Goal: Information Seeking & Learning: Learn about a topic

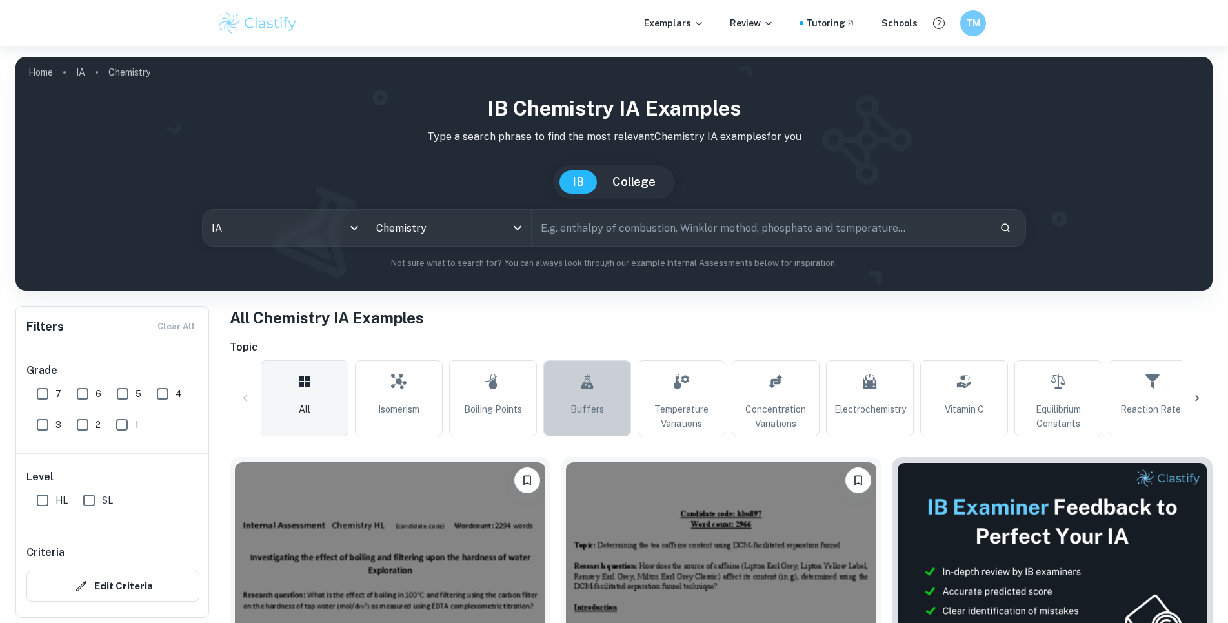
click at [594, 383] on icon at bounding box center [586, 381] width 15 height 31
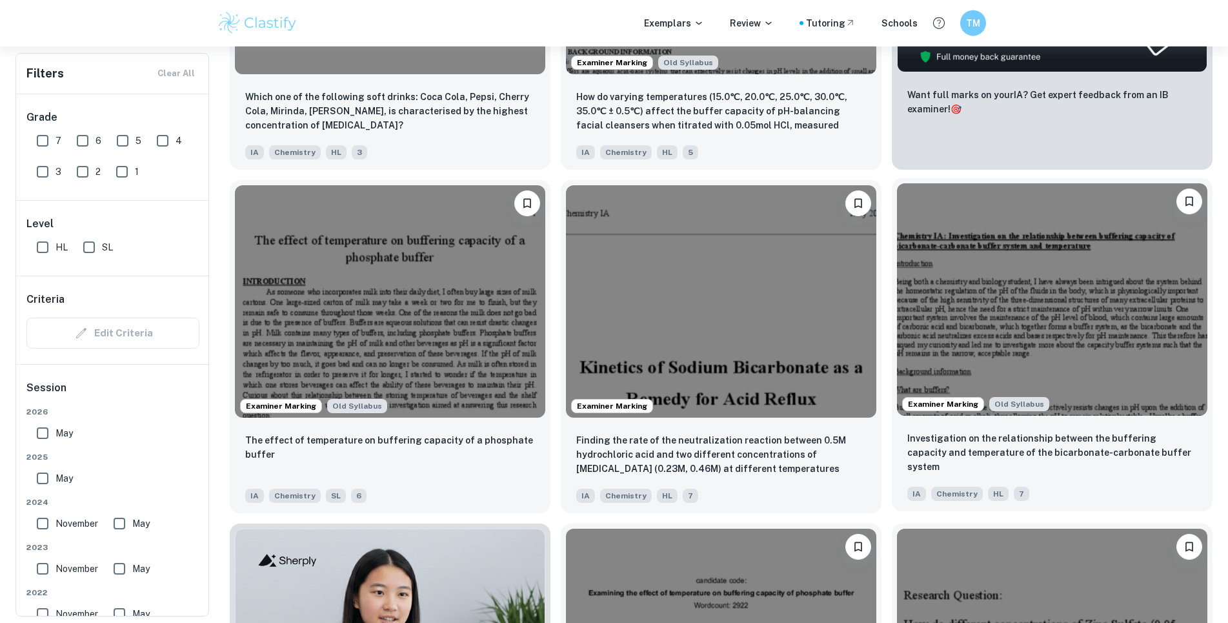
scroll to position [658, 0]
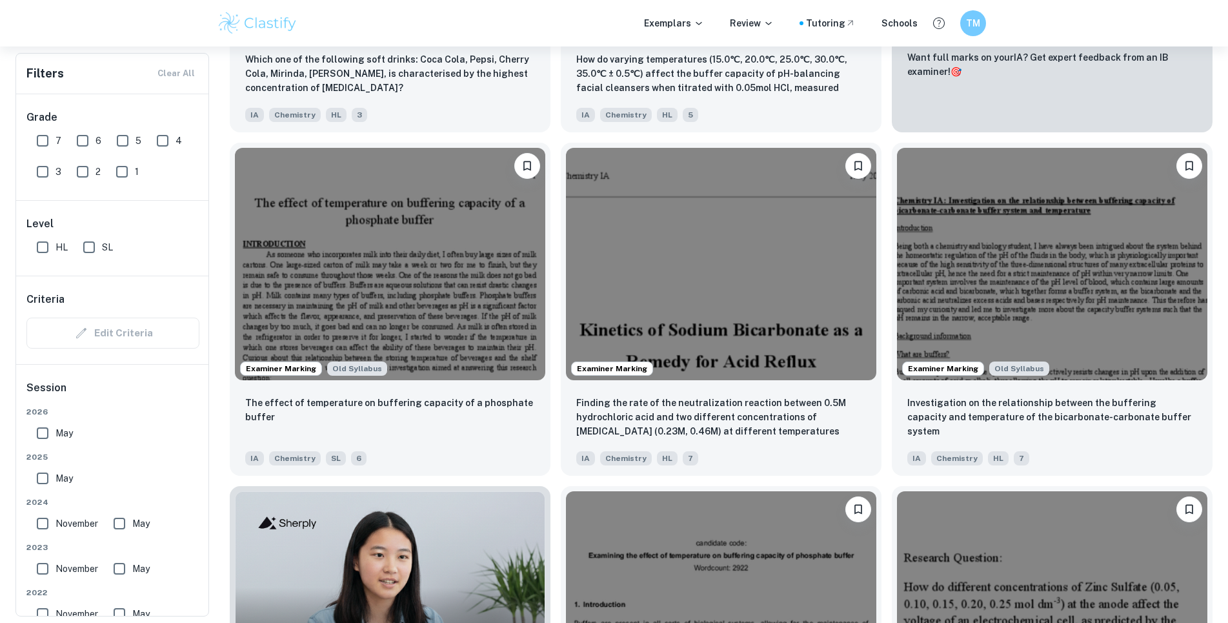
click at [48, 146] on input "7" at bounding box center [43, 141] width 26 height 26
checkbox input "true"
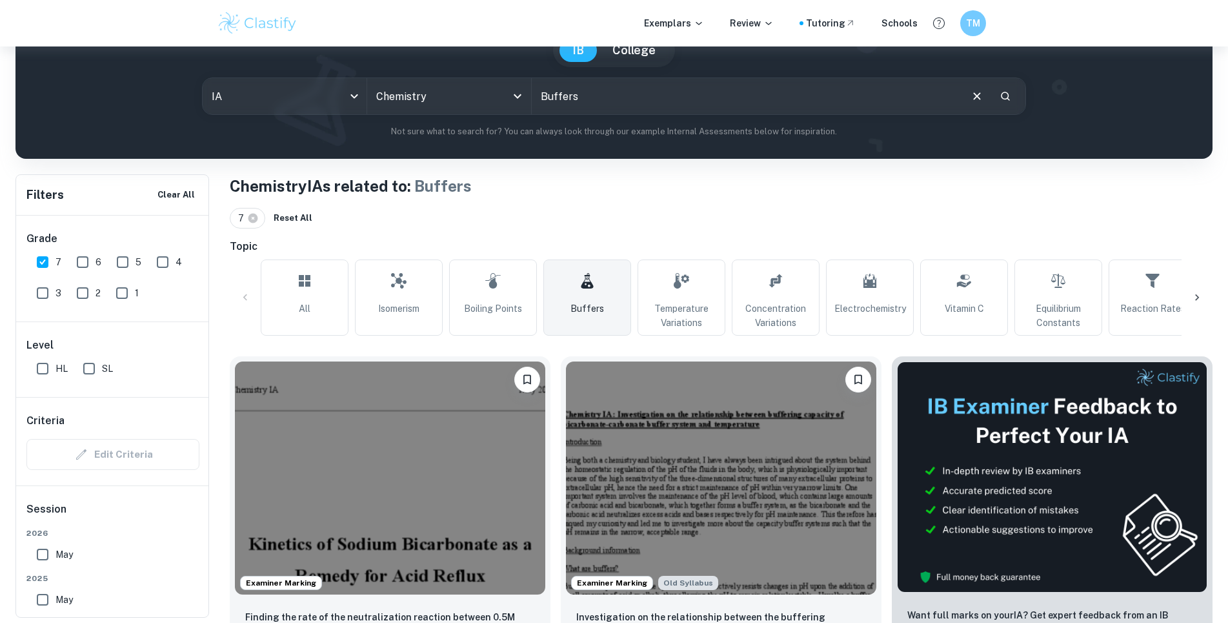
scroll to position [0, 0]
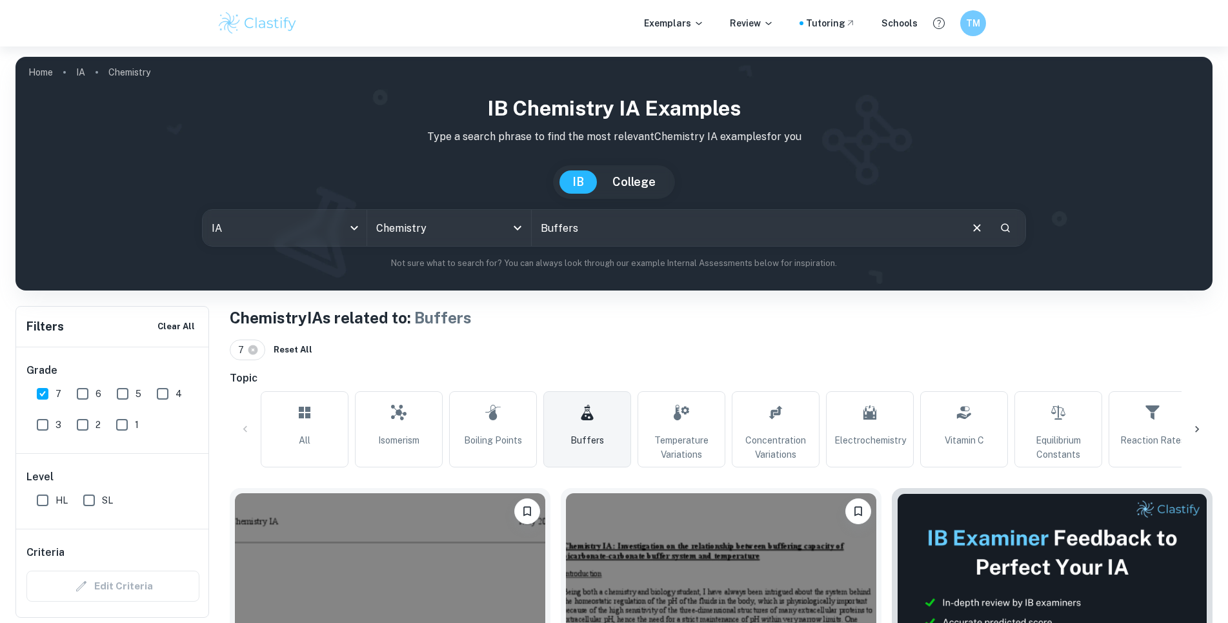
drag, startPoint x: 596, startPoint y: 230, endPoint x: 522, endPoint y: 230, distance: 74.2
click at [532, 230] on input "text" at bounding box center [745, 228] width 427 height 36
type input "Buffers"
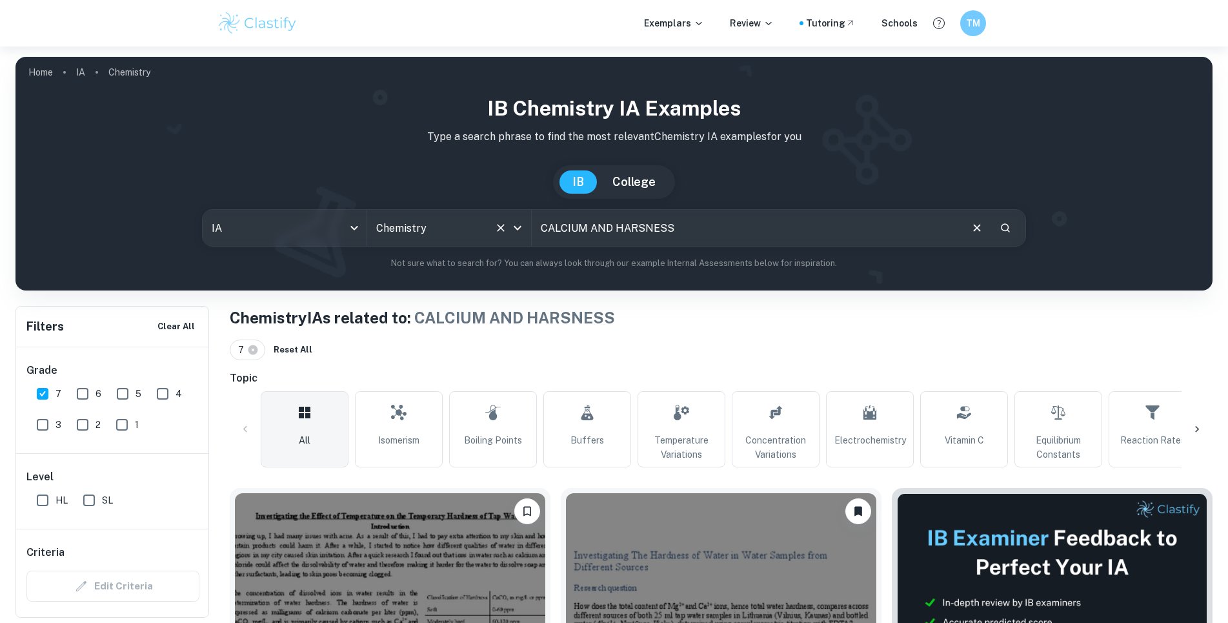
click at [639, 226] on input "CALCIUM AND HARSNESS" at bounding box center [745, 228] width 427 height 36
click at [641, 226] on input "CALCIUM AND HARSNESS" at bounding box center [745, 228] width 427 height 36
type input "CALCIUM AND HARDNESS"
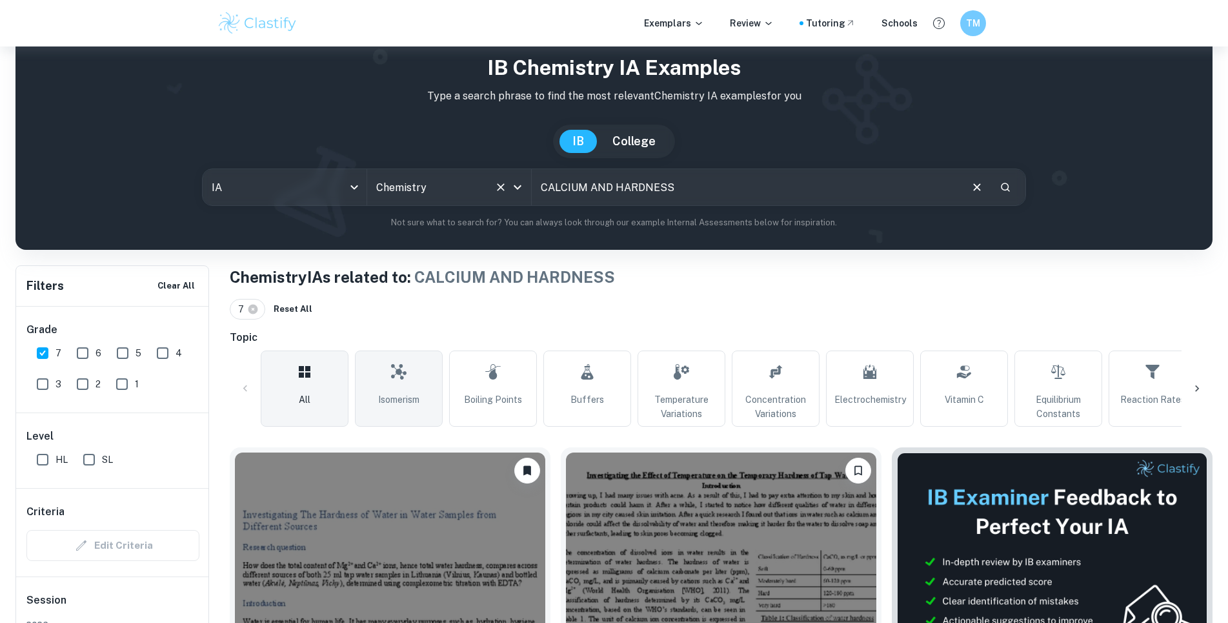
scroll to position [172, 0]
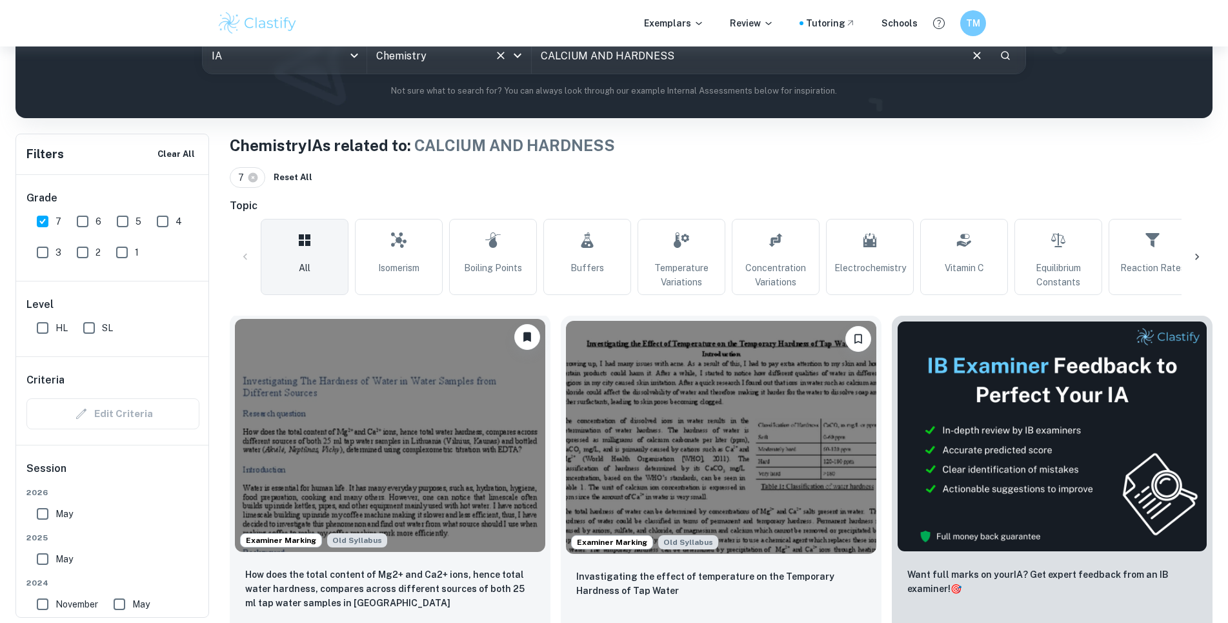
click at [354, 403] on img at bounding box center [390, 435] width 310 height 233
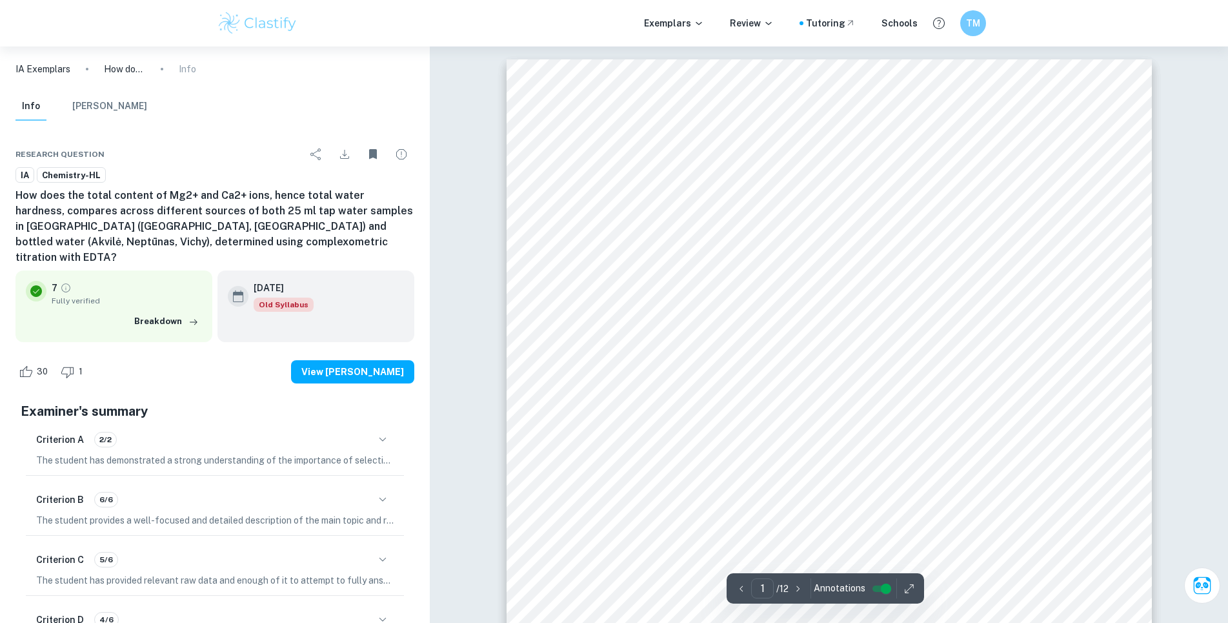
click at [532, 285] on div "Investigating The Hardness of Water in Water Samples from Different Sources Res…" at bounding box center [829, 515] width 645 height 913
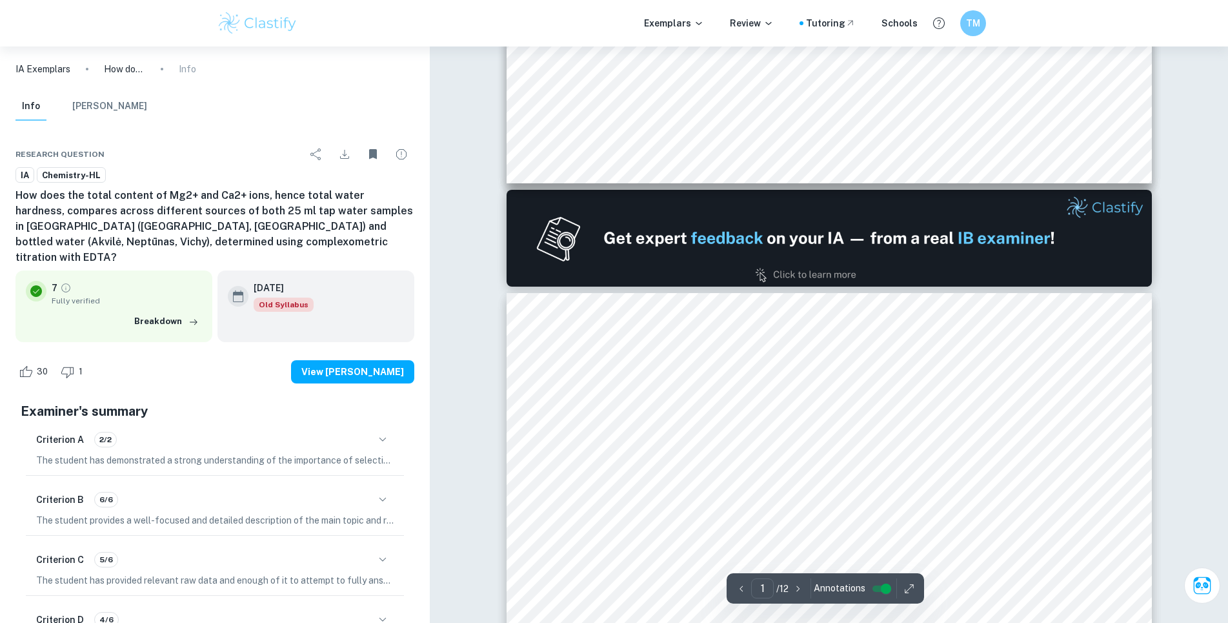
type input "2"
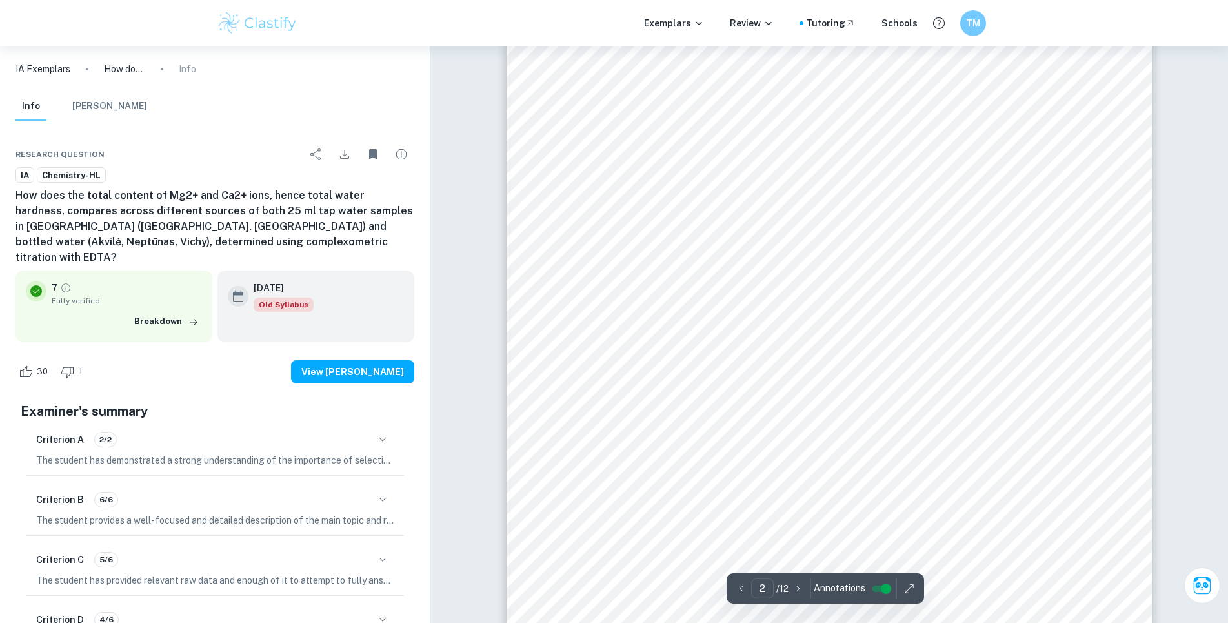
scroll to position [1251, 0]
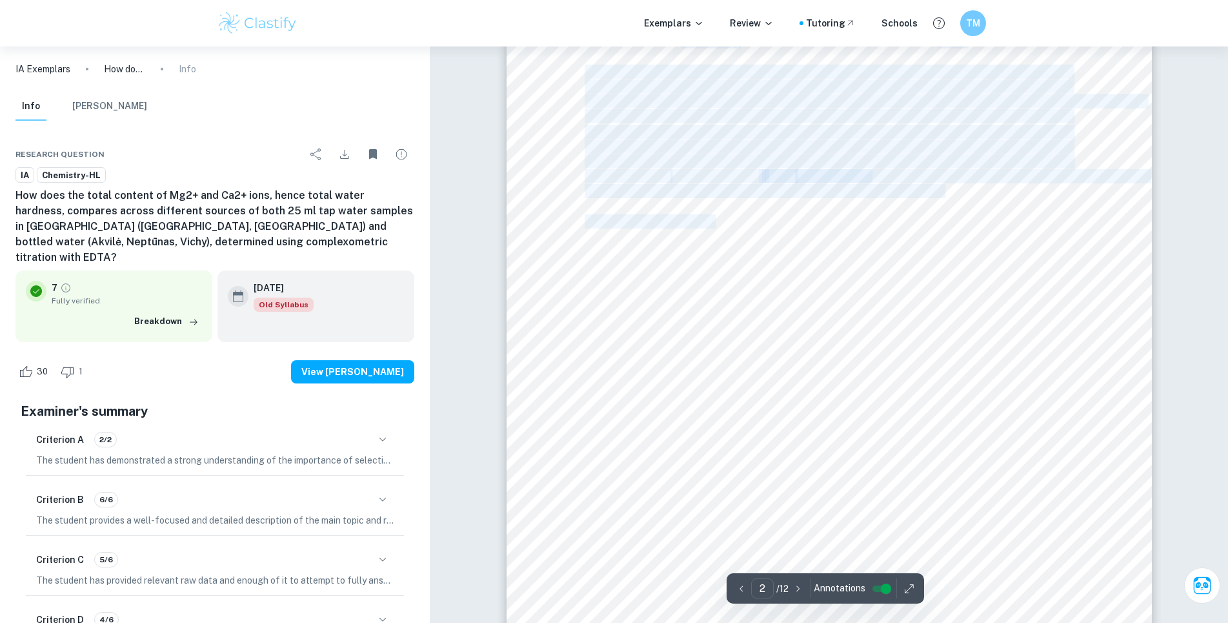
drag, startPoint x: 665, startPoint y: 221, endPoint x: 756, endPoint y: 225, distance: 91.1
click at [756, 225] on div "Table 1. The classification of water based on concentration of CaCO 3 . (4) Typ…" at bounding box center [829, 288] width 645 height 913
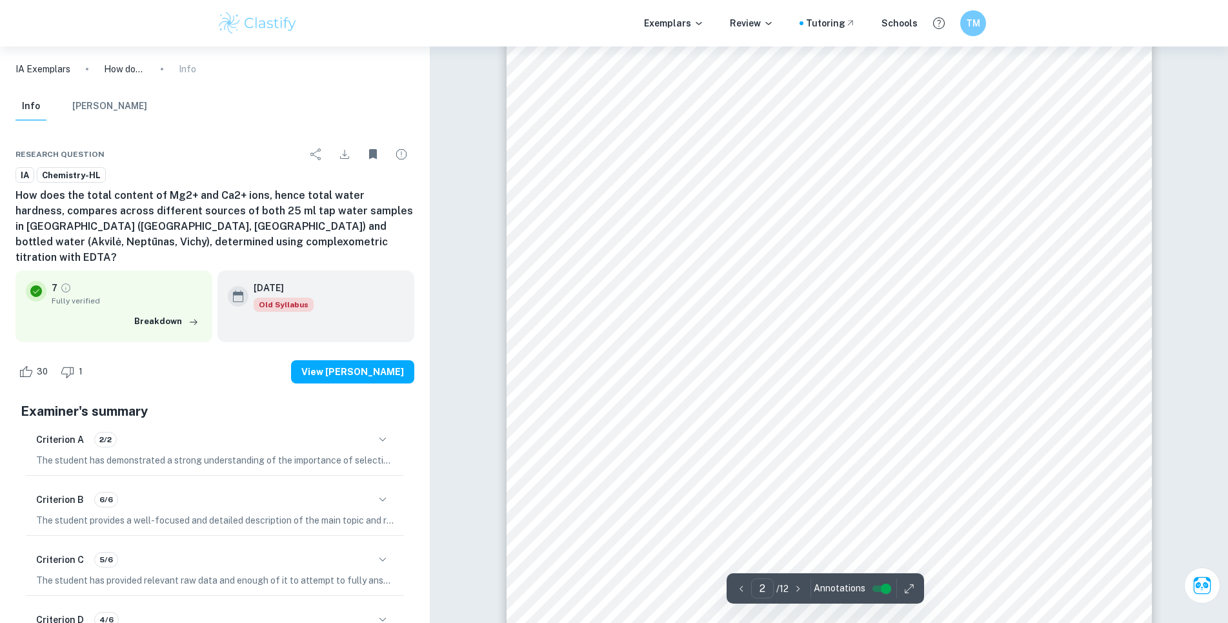
click at [740, 227] on div "Table 1. The classification of water based on concentration of CaCO 3 . (4) Typ…" at bounding box center [829, 288] width 645 height 913
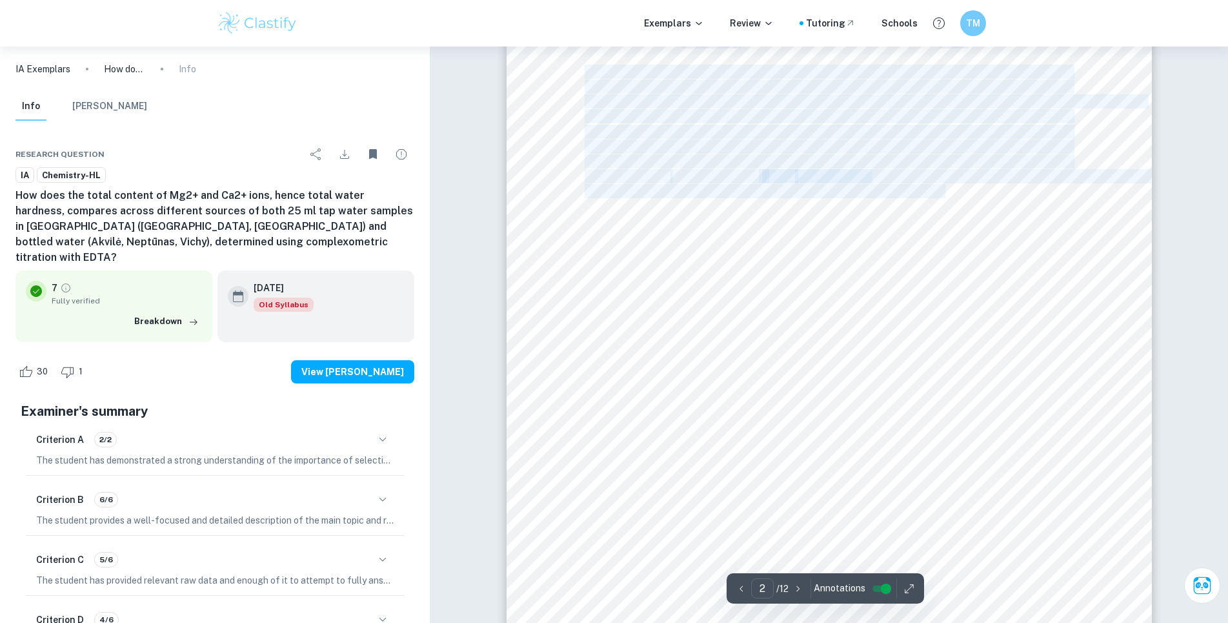
drag, startPoint x: 733, startPoint y: 223, endPoint x: 587, endPoint y: 223, distance: 145.8
click at [587, 223] on div "Table 1. The classification of water based on concentration of CaCO 3 . (4) Typ…" at bounding box center [829, 288] width 645 height 913
click at [756, 228] on div "Table 1. The classification of water based on concentration of CaCO 3 . (4) Typ…" at bounding box center [829, 288] width 645 height 913
drag, startPoint x: 718, startPoint y: 220, endPoint x: 609, endPoint y: 225, distance: 108.5
click at [609, 225] on div "Table 1. The classification of water based on concentration of CaCO 3 . (4) Typ…" at bounding box center [829, 288] width 645 height 913
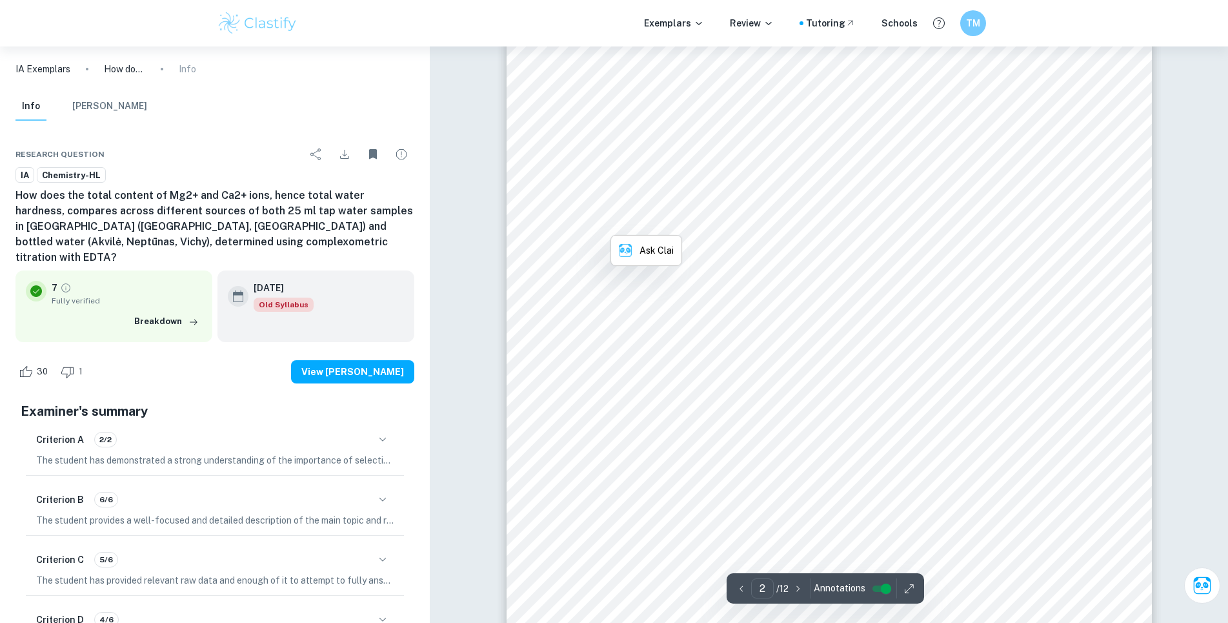
click at [723, 225] on div "Table 1. The classification of water based on concentration of CaCO 3 . (4) Typ…" at bounding box center [829, 288] width 645 height 913
